Goal: Transaction & Acquisition: Book appointment/travel/reservation

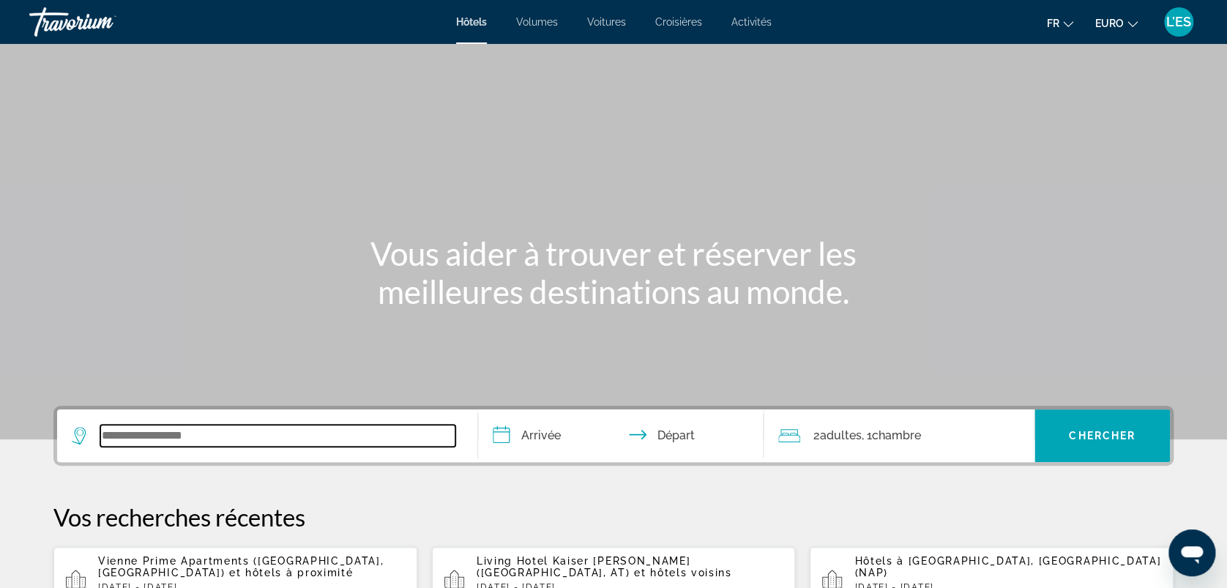
click at [199, 425] on input "Widget de recherche" at bounding box center [277, 436] width 355 height 22
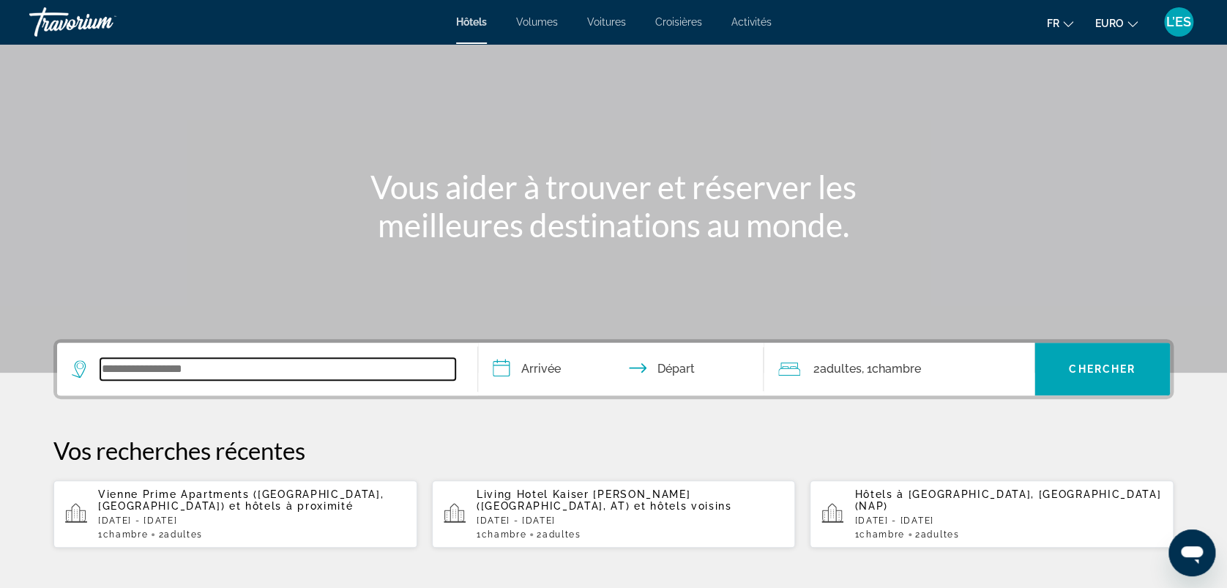
scroll to position [64, 0]
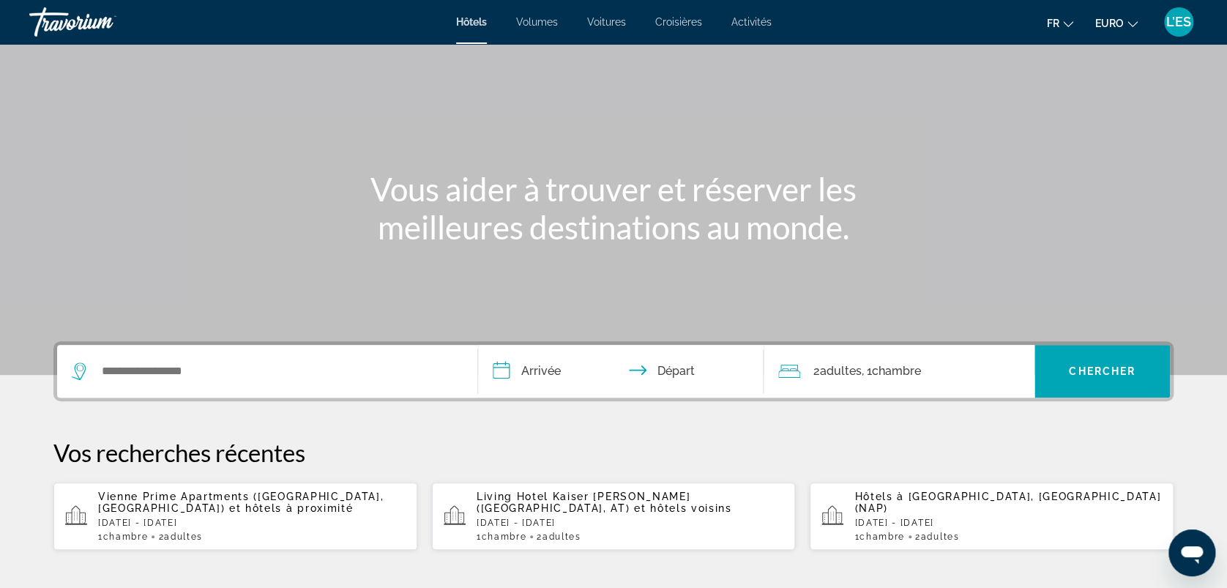
click at [751, 18] on span "Activités" at bounding box center [751, 22] width 40 height 12
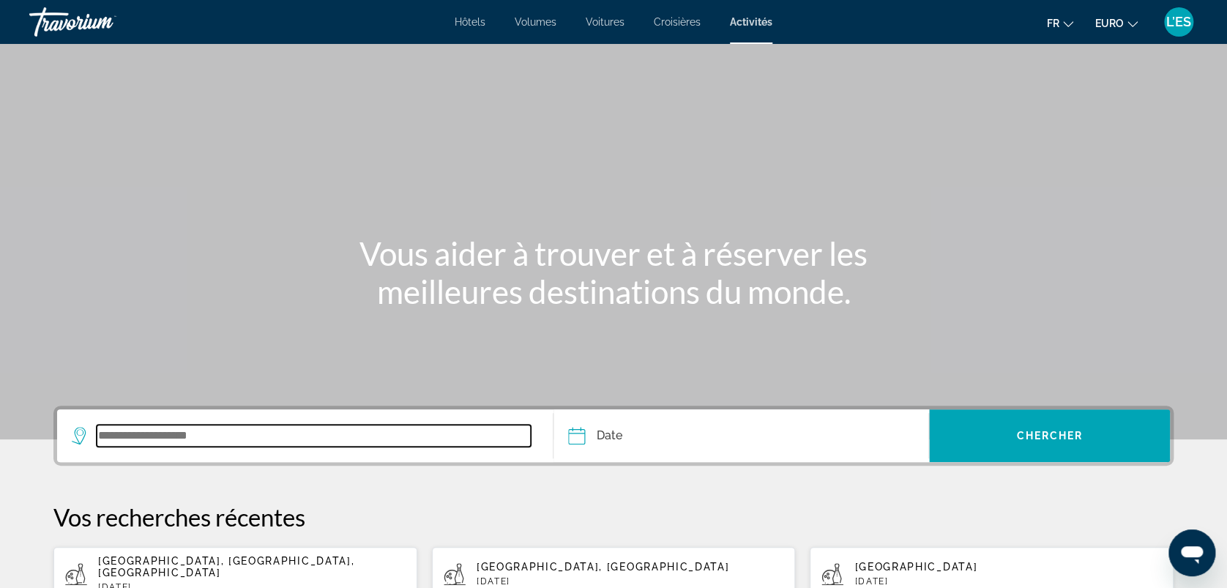
click at [148, 439] on input "Widget de recherche" at bounding box center [314, 436] width 434 height 22
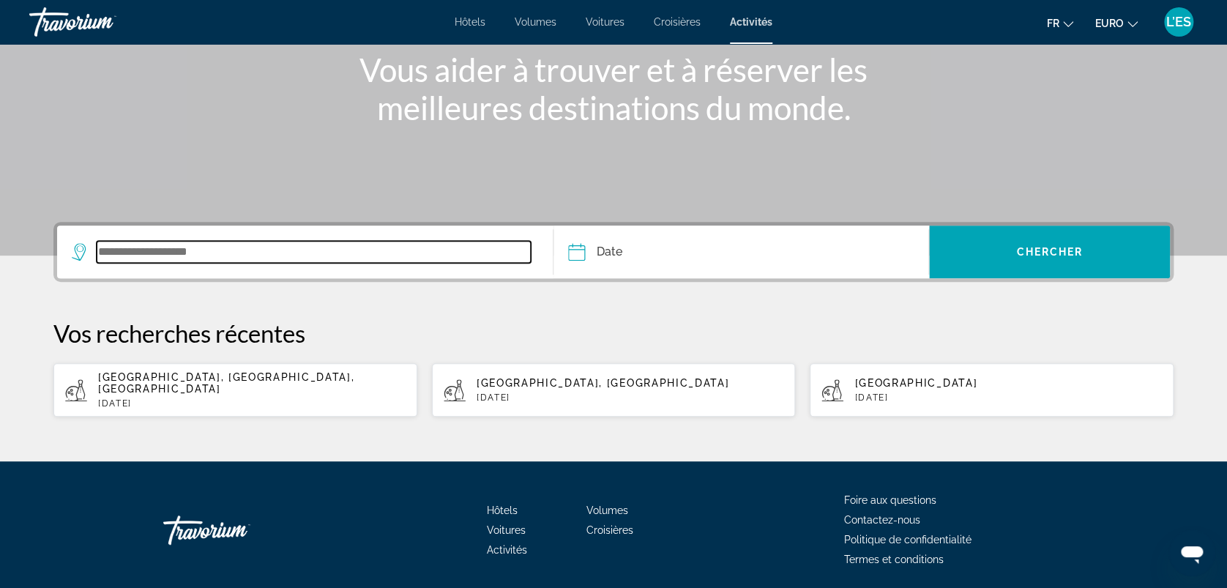
scroll to position [223, 0]
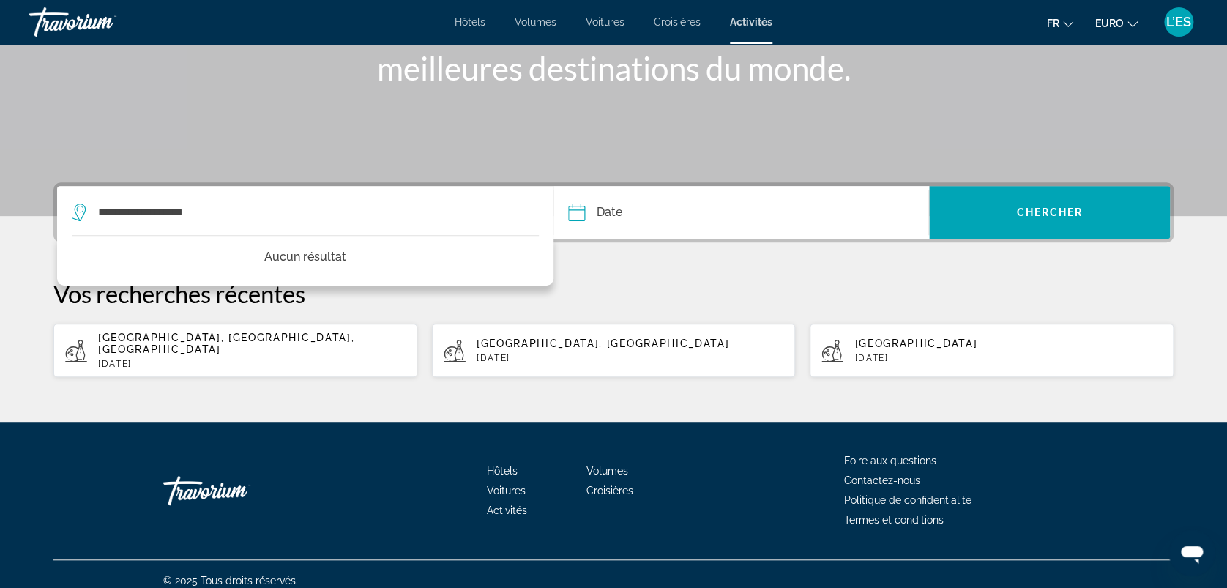
click at [660, 206] on input "Date" at bounding box center [657, 214] width 186 height 57
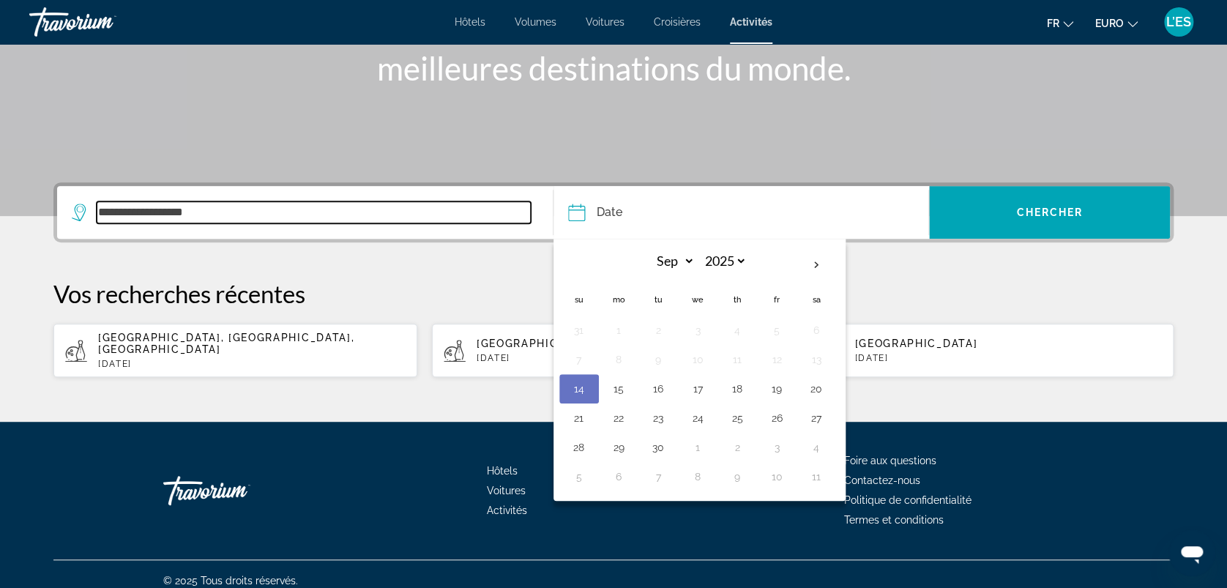
click at [202, 206] on input "**********" at bounding box center [314, 212] width 434 height 22
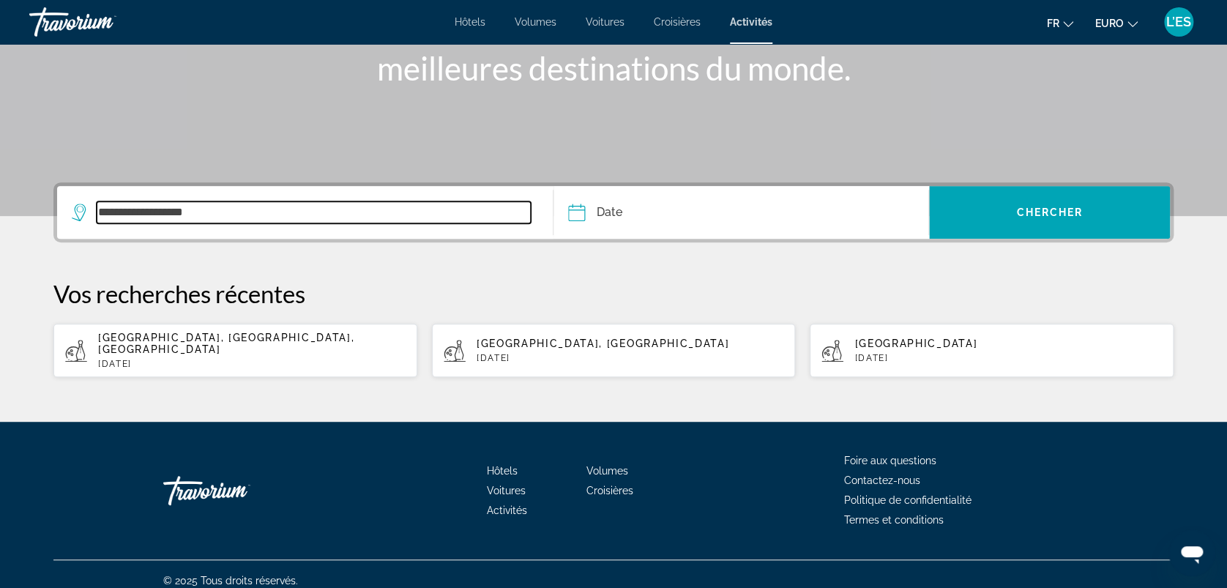
drag, startPoint x: 247, startPoint y: 215, endPoint x: 41, endPoint y: 212, distance: 206.5
click at [41, 212] on div "**********" at bounding box center [613, 279] width 1179 height 195
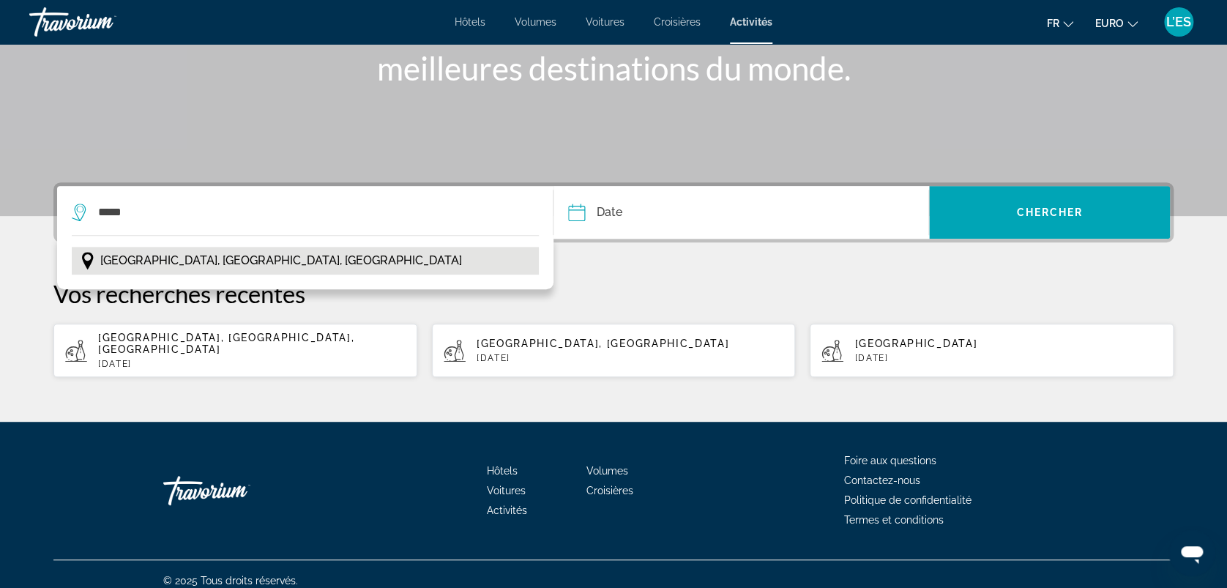
click at [373, 256] on button "[GEOGRAPHIC_DATA], [GEOGRAPHIC_DATA], [GEOGRAPHIC_DATA]" at bounding box center [305, 261] width 467 height 28
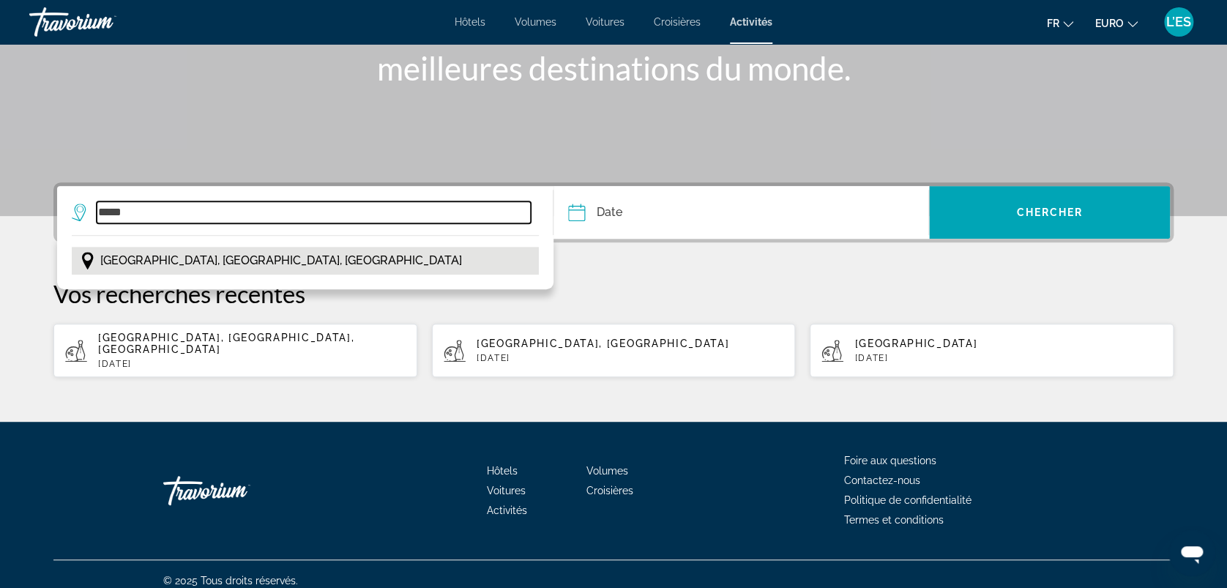
type input "**********"
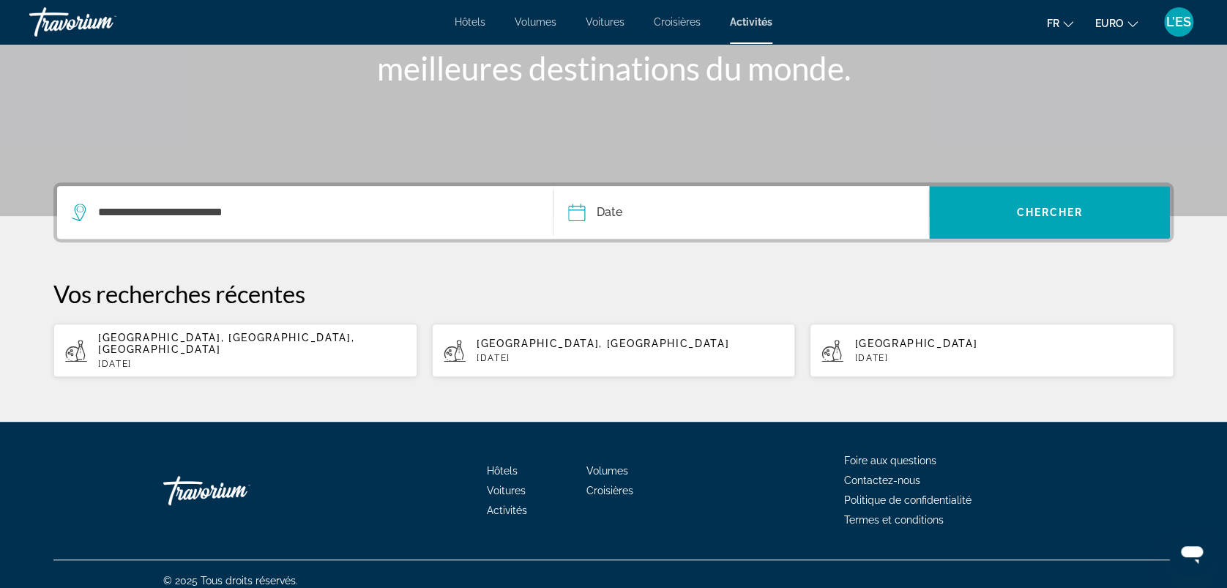
click at [644, 215] on input "Date" at bounding box center [657, 214] width 186 height 57
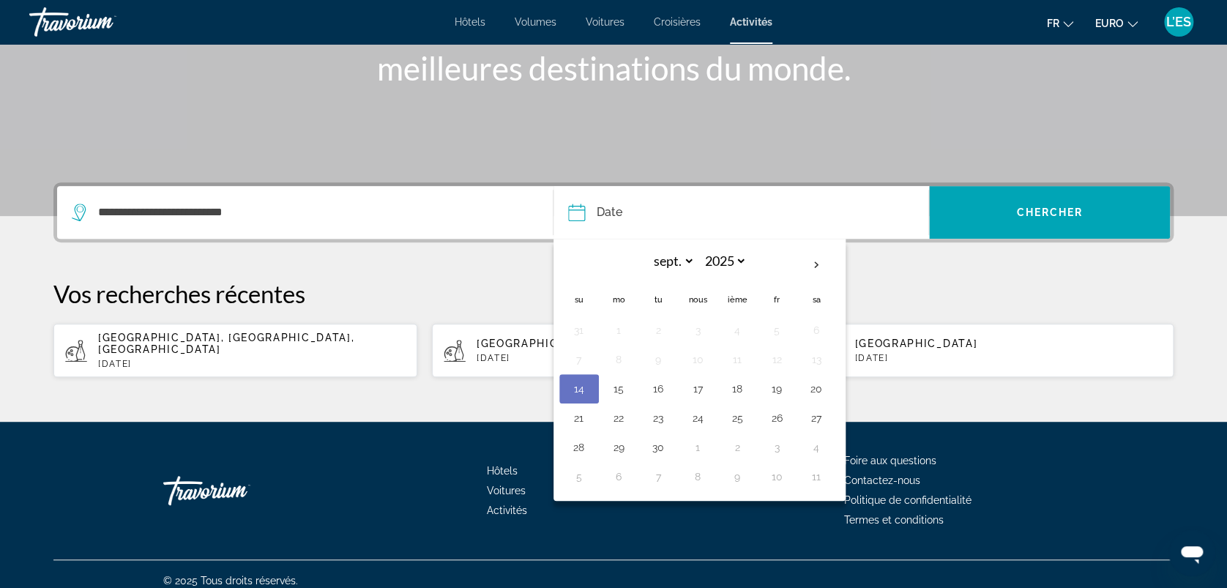
click at [816, 386] on button "20" at bounding box center [816, 389] width 23 height 21
type input "**********"
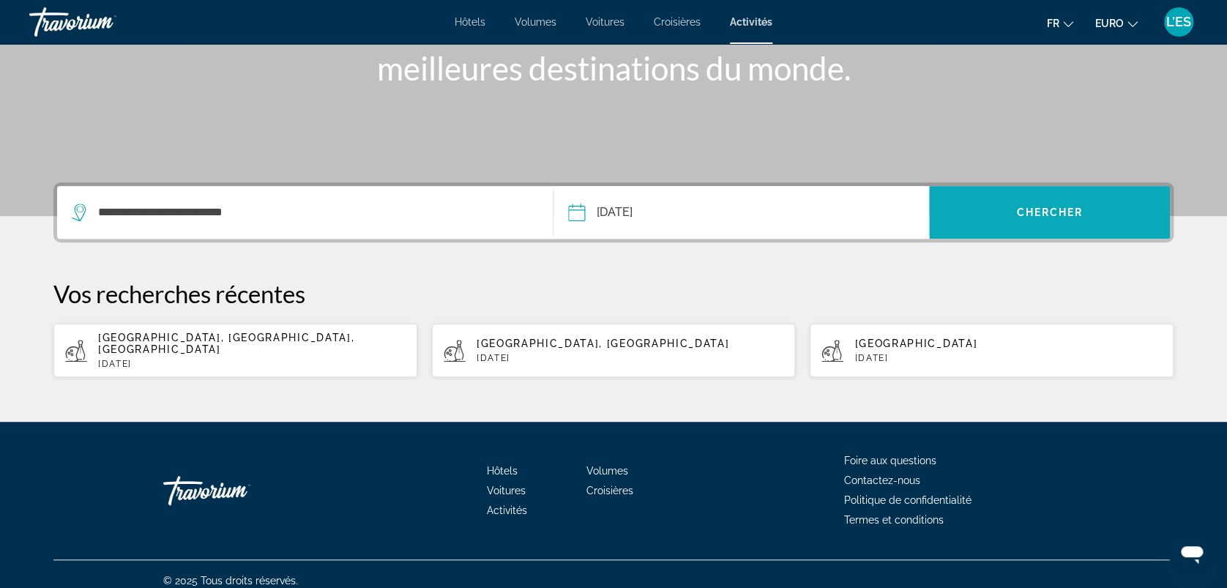
click at [1042, 220] on span "Widget de recherche" at bounding box center [1049, 212] width 241 height 35
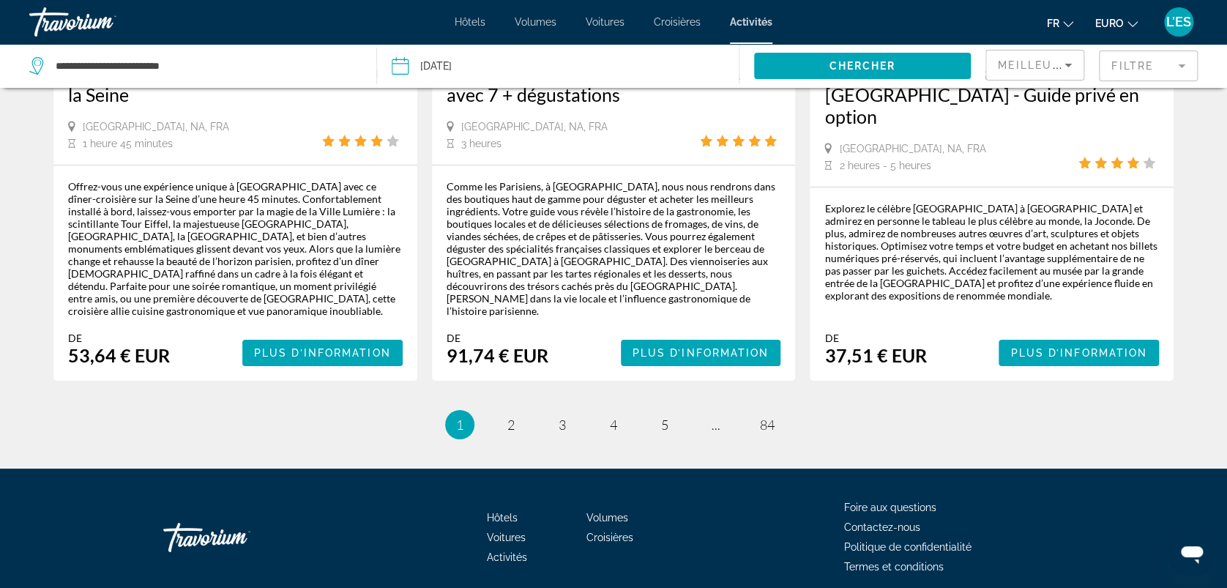
scroll to position [2360, 0]
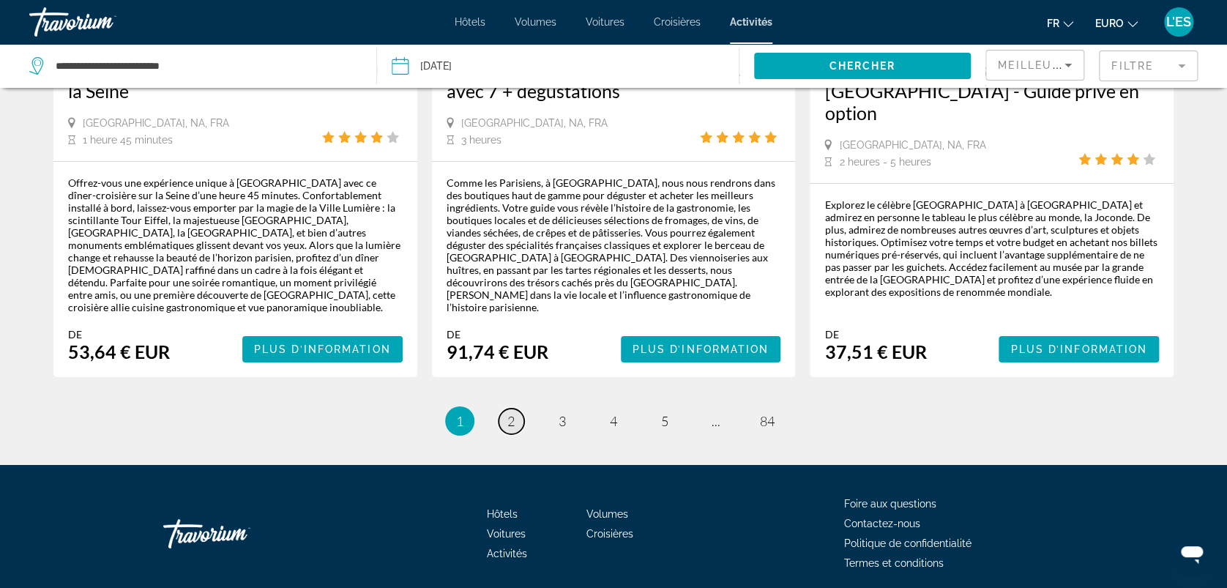
click at [517, 409] on link "page 2" at bounding box center [512, 422] width 26 height 26
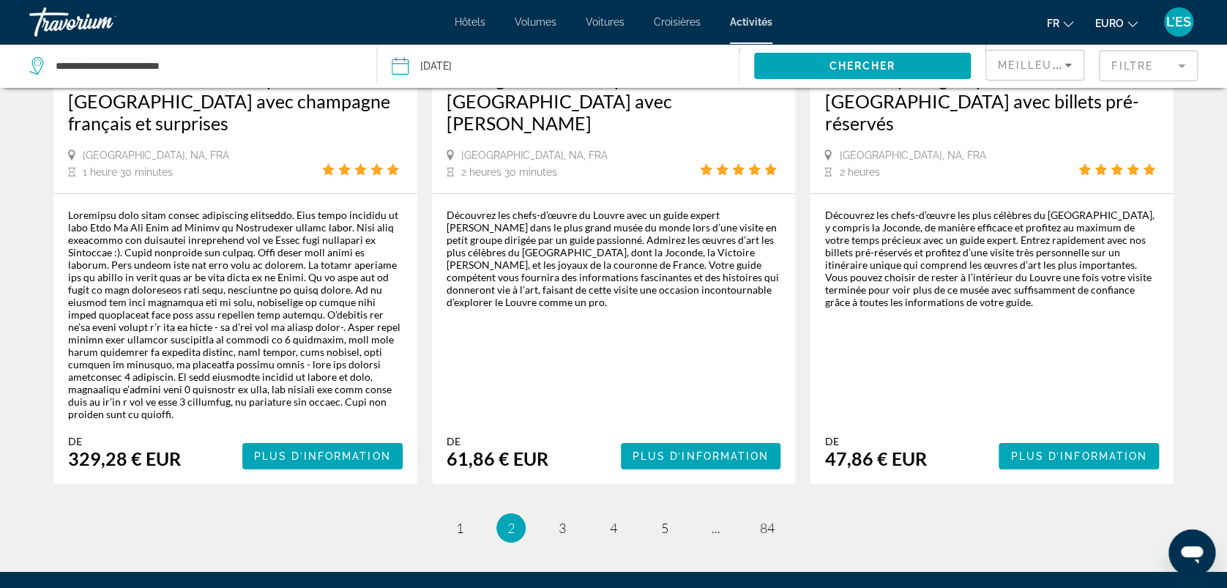
scroll to position [2400, 0]
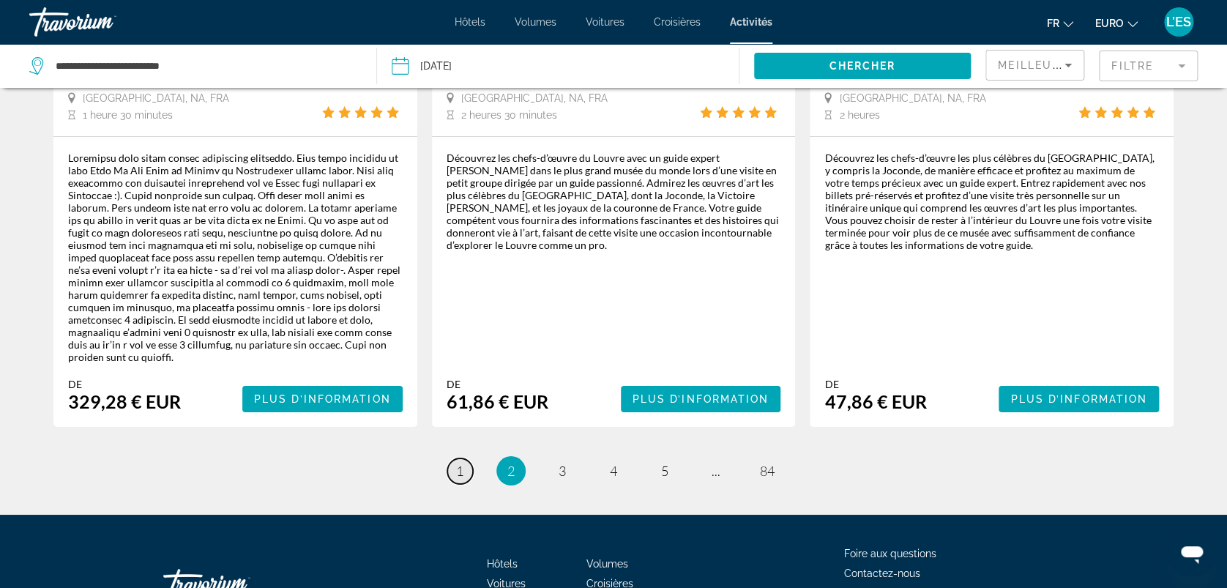
click at [453, 458] on link "page 1" at bounding box center [460, 471] width 26 height 26
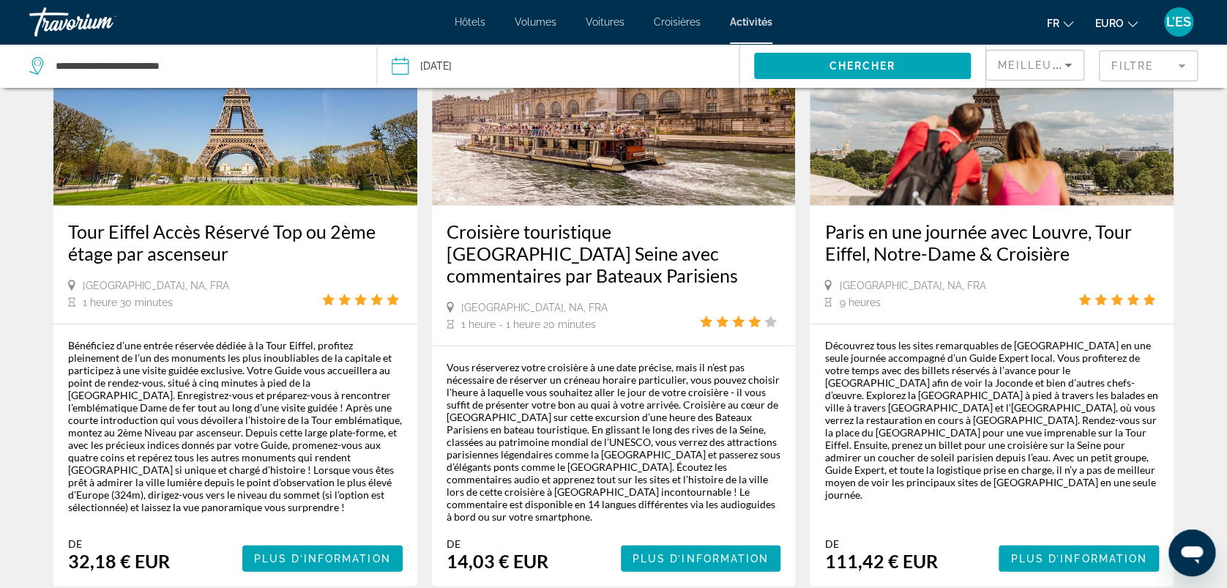
scroll to position [1581, 0]
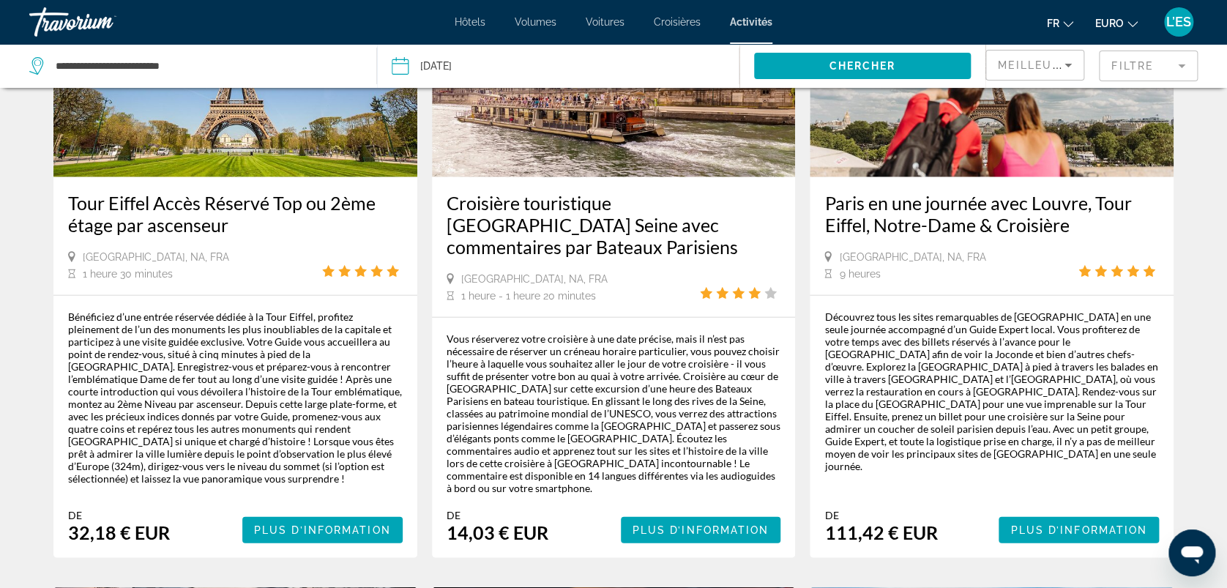
click at [571, 192] on h3 "Croisière touristique [GEOGRAPHIC_DATA] Seine avec commentaires par Bateaux Par…" at bounding box center [614, 225] width 335 height 66
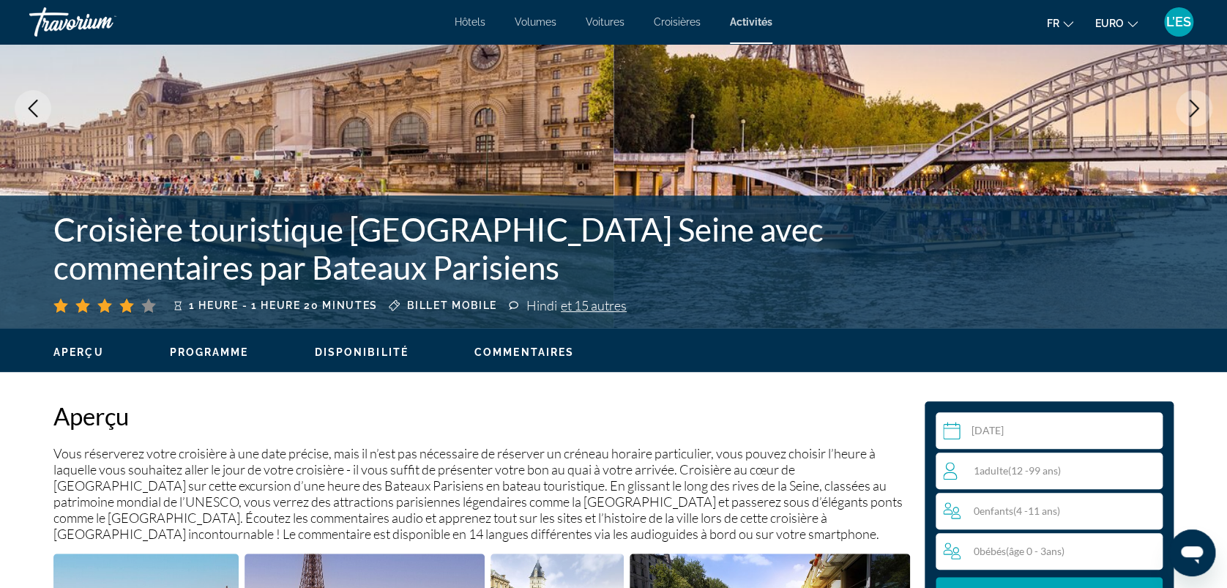
scroll to position [139, 0]
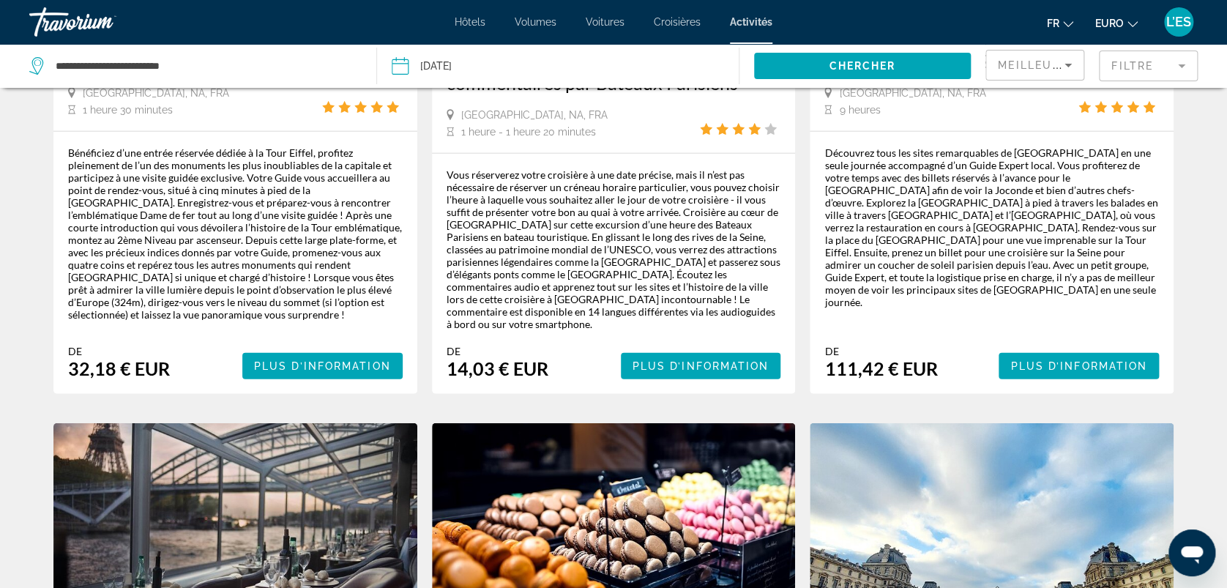
scroll to position [921, 0]
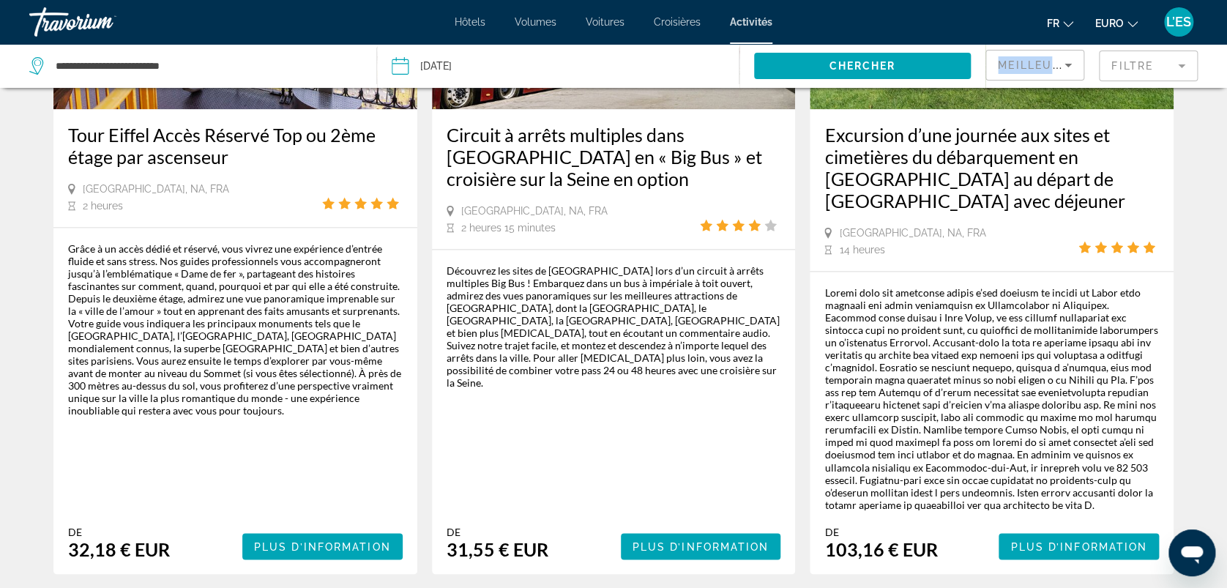
click at [1066, 57] on div "Meilleures ventes" at bounding box center [1035, 71] width 74 height 41
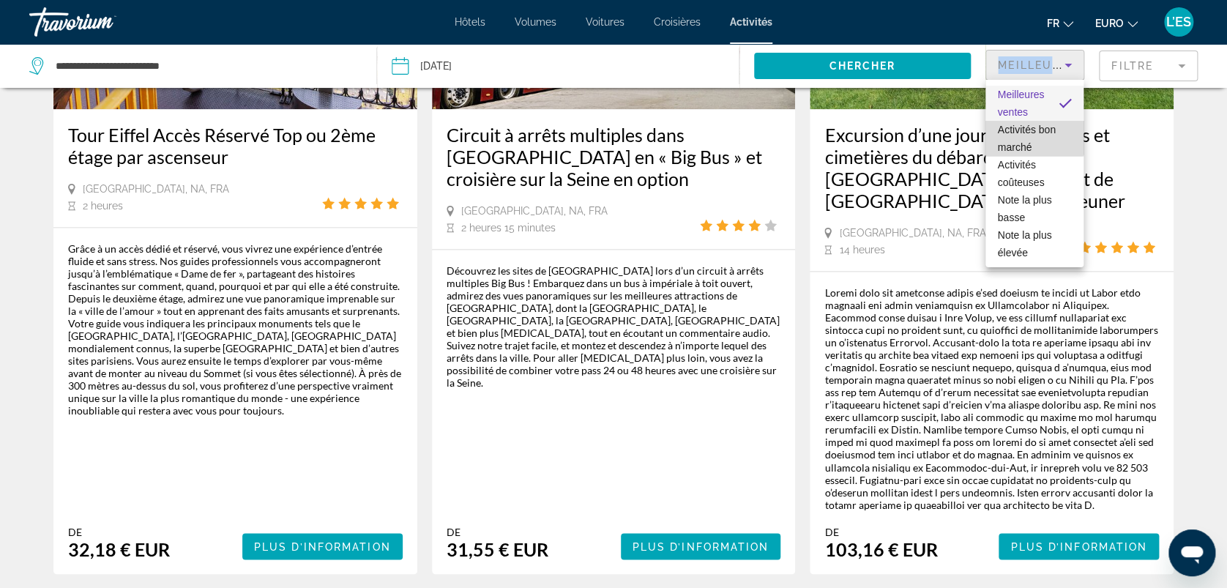
drag, startPoint x: 1066, startPoint y: 57, endPoint x: 1024, endPoint y: 128, distance: 82.7
click at [1024, 128] on span "Activités bon marché" at bounding box center [1026, 138] width 58 height 29
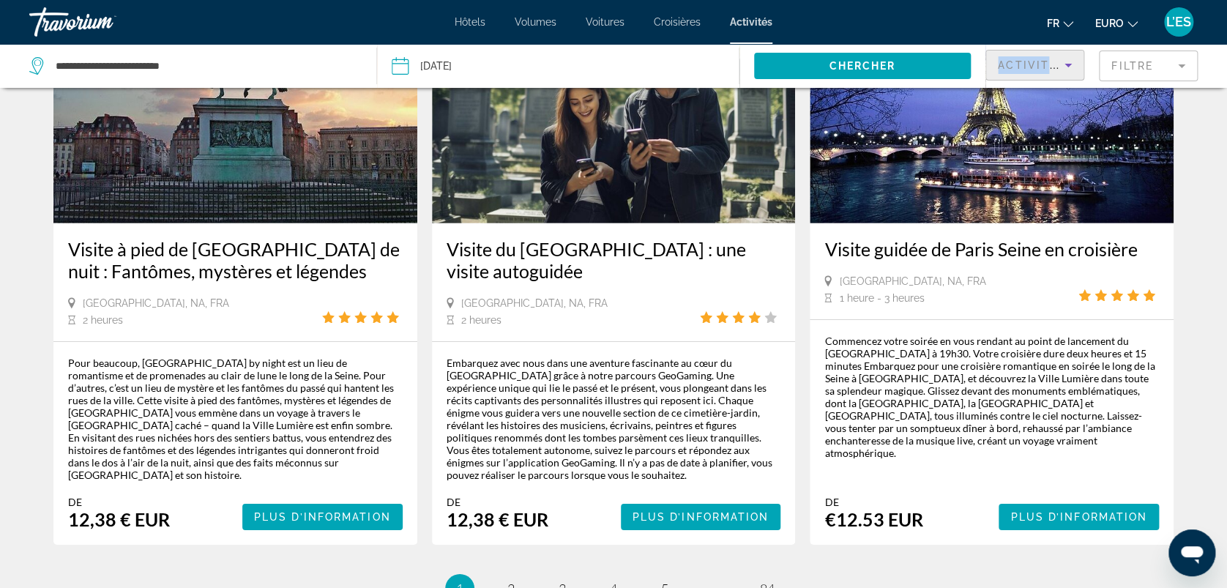
scroll to position [2191, 0]
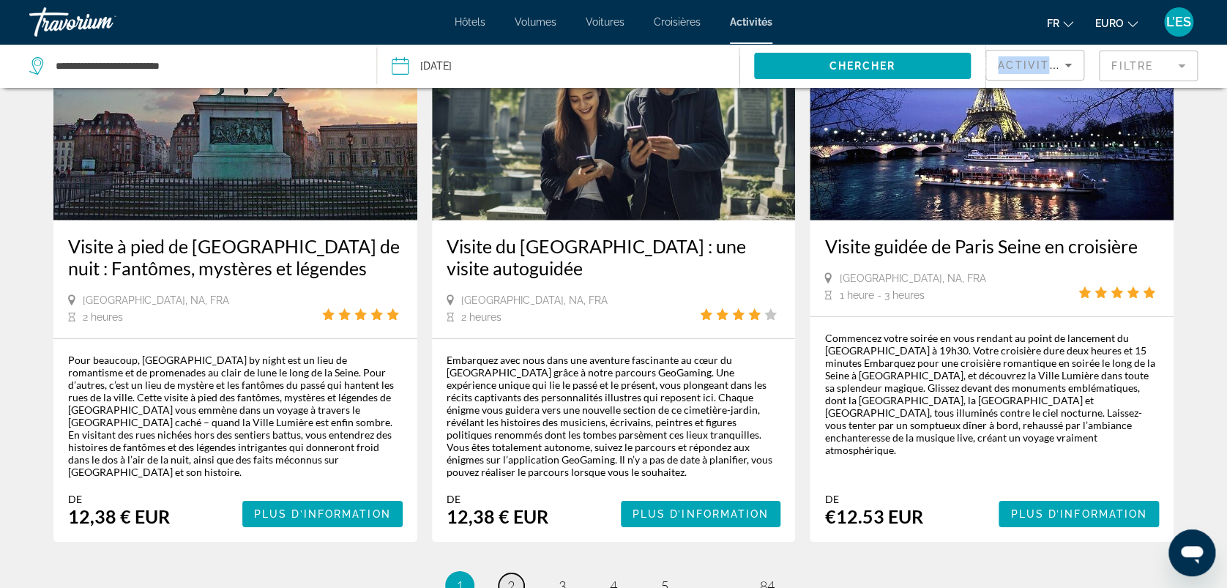
click at [510, 578] on span "2" at bounding box center [510, 586] width 7 height 16
